Goal: Communication & Community: Answer question/provide support

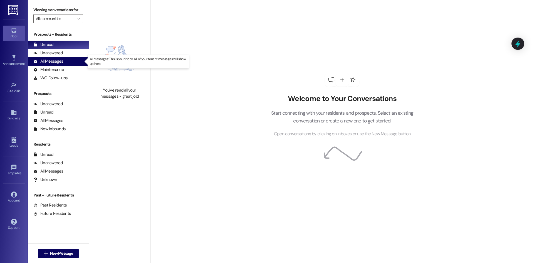
click at [61, 62] on div "All Messages" at bounding box center [48, 61] width 30 height 6
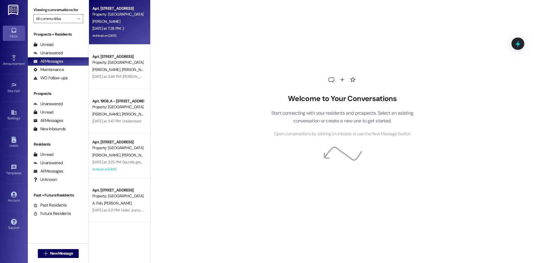
click at [128, 37] on div "Archived on [DATE]" at bounding box center [118, 35] width 53 height 7
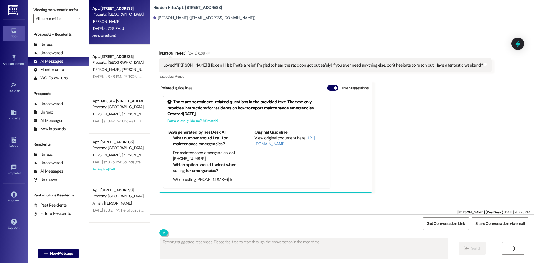
scroll to position [7570, 0]
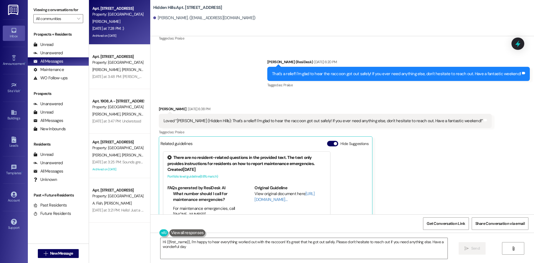
type textarea "Hi {{first_name}}, I'm happy to hear everything worked out with the raccoon! It…"
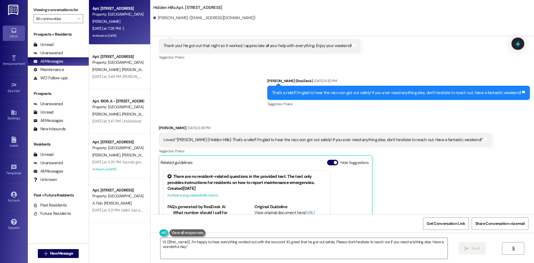
scroll to position [7542, 0]
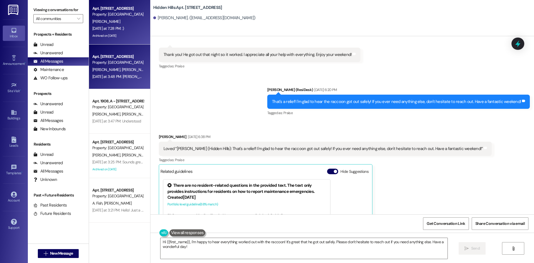
click at [115, 74] on div "[DATE] at 3:48 PM: [PERSON_NAME] it's [PERSON_NAME] would you happen to know of…" at bounding box center [283, 76] width 382 height 5
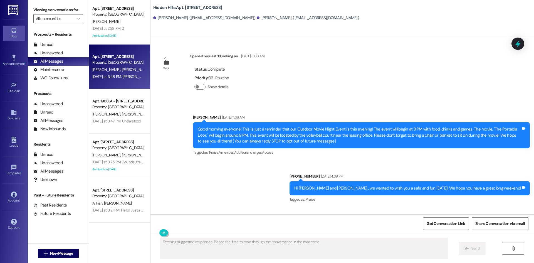
scroll to position [9743, 0]
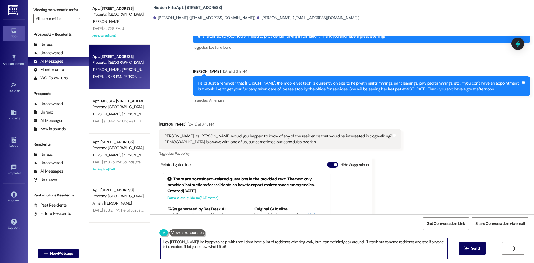
click at [207, 248] on textarea "Hey [PERSON_NAME]! I'm happy to help with that. I don't have a list of resident…" at bounding box center [304, 248] width 287 height 21
drag, startPoint x: 202, startPoint y: 250, endPoint x: 177, endPoint y: 243, distance: 25.6
click at [177, 243] on textarea "Hey [PERSON_NAME]! I'm happy to help with that. I don't have a list of resident…" at bounding box center [304, 248] width 287 height 21
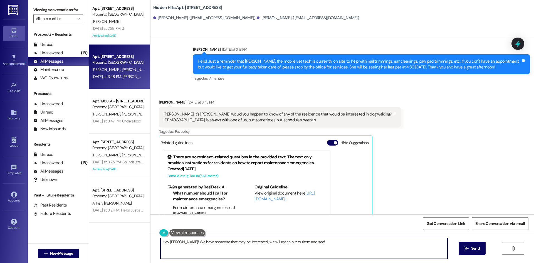
scroll to position [9782, 0]
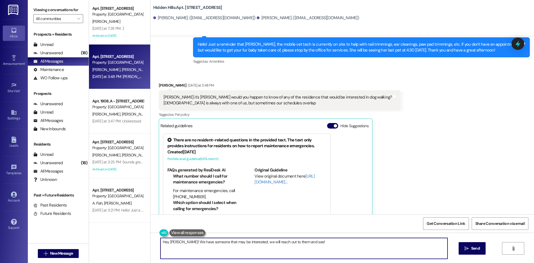
type textarea "Hey [PERSON_NAME]! We have someone that may be interested, we will reach out to…"
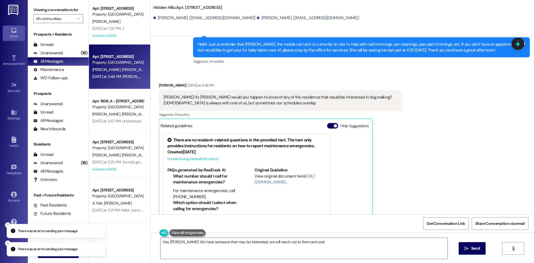
click at [405, 122] on div "Received via SMS [PERSON_NAME] [DATE] at 3:48 PM [PERSON_NAME] it's [PERSON_NAM…" at bounding box center [343, 152] width 384 height 165
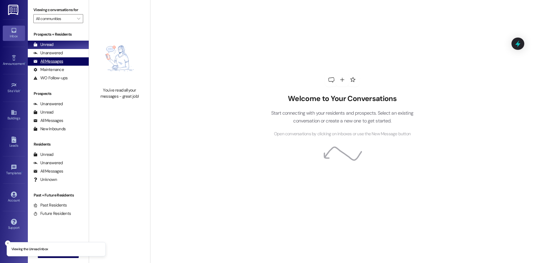
click at [66, 60] on div "All Messages (undefined)" at bounding box center [58, 61] width 61 height 8
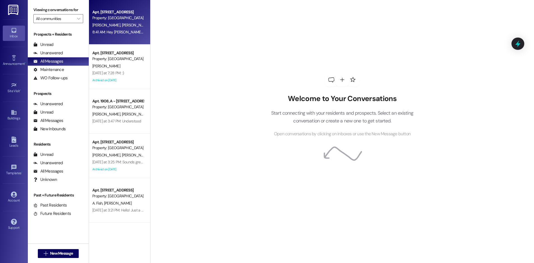
click at [136, 24] on div "T. Nichols G. Kerber" at bounding box center [118, 25] width 53 height 7
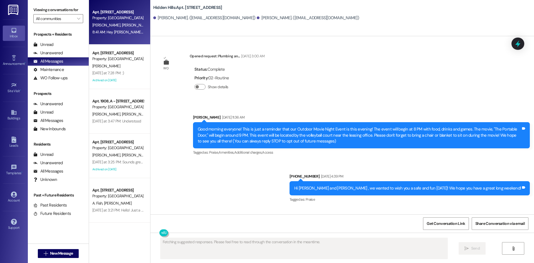
scroll to position [9790, 0]
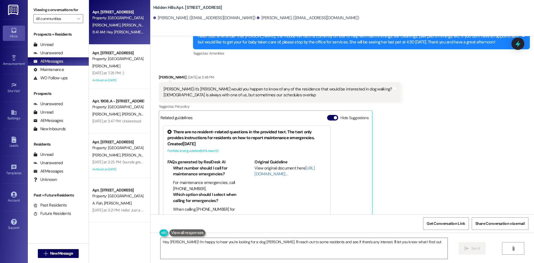
type textarea "Hey Grace! I'm happy to hear you're looking for a dog walker. I'll reach out to…"
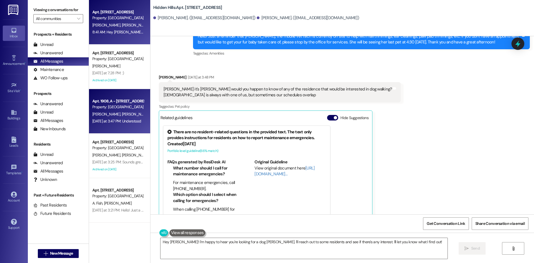
click at [132, 120] on div "Yesterday at 3:47 PM: Understood Yesterday at 3:47 PM: Understood" at bounding box center [116, 121] width 49 height 5
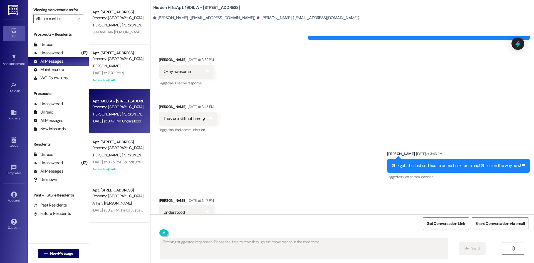
scroll to position [3109, 0]
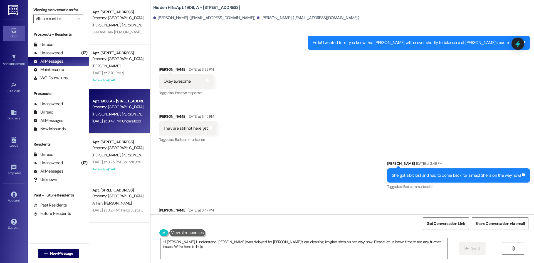
type textarea "Hi Caleb, I understand Sarai was delayed for Elminster's ear cleaning. I'm glad…"
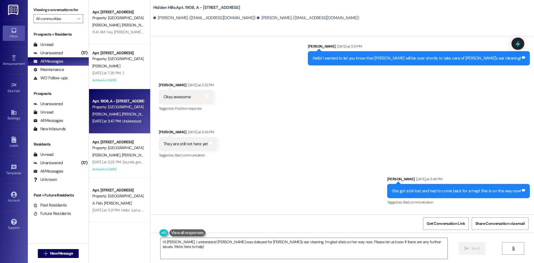
scroll to position [3081, 0]
